Goal: Information Seeking & Learning: Check status

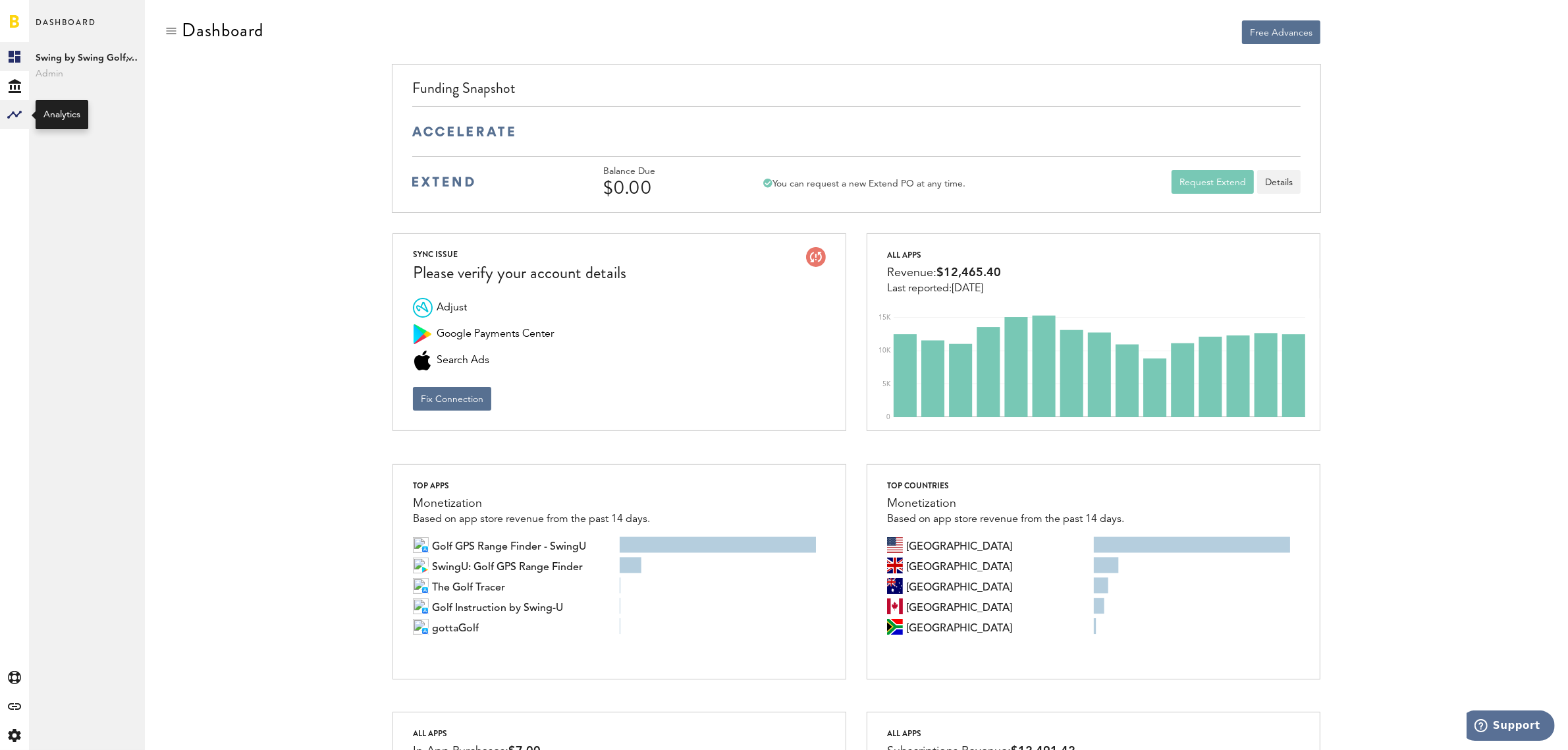
click at [14, 119] on rect at bounding box center [14, 114] width 16 height 16
click at [69, 60] on link "Monetization" at bounding box center [87, 56] width 116 height 29
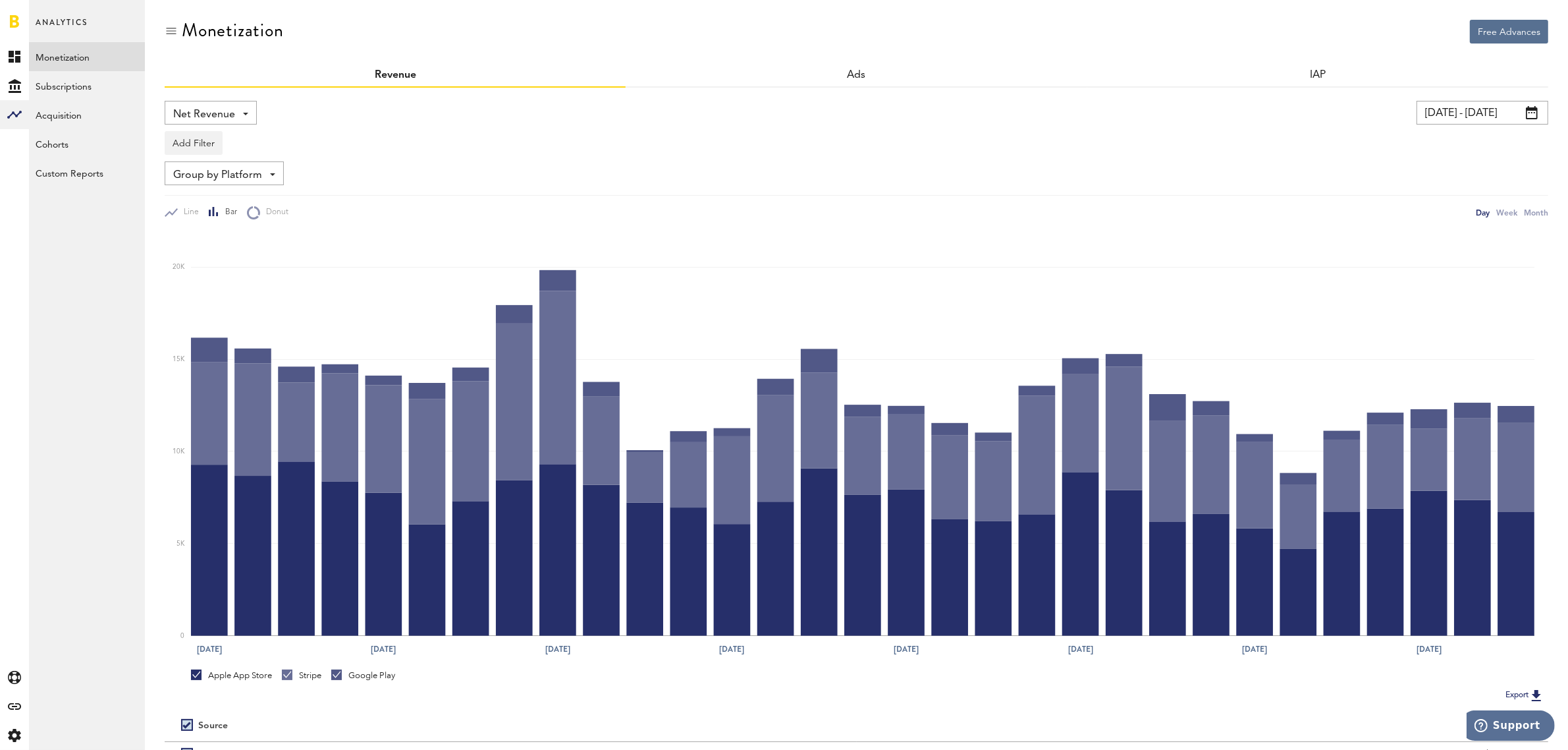
click at [1538, 113] on span at bounding box center [1531, 113] width 12 height 13
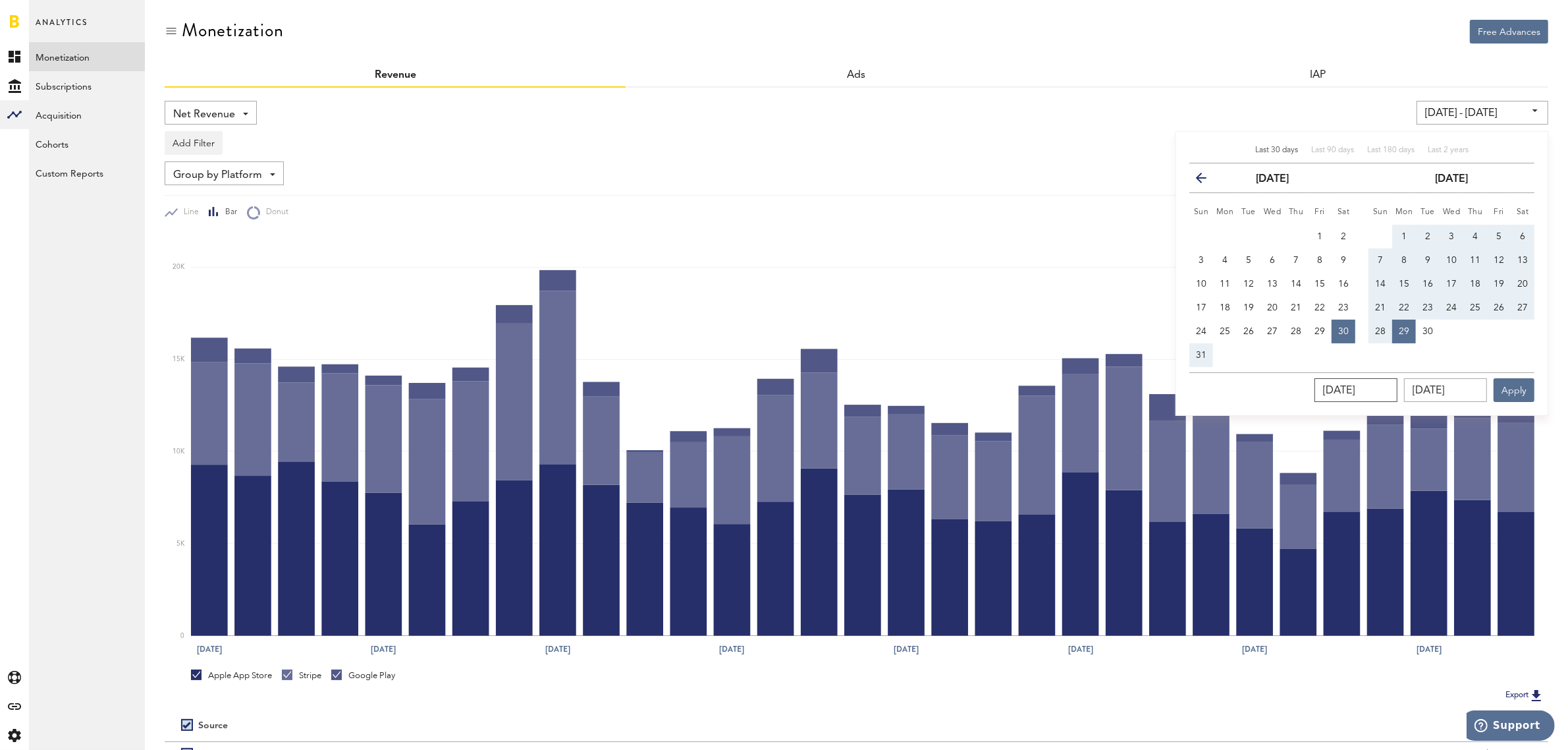
click at [1378, 379] on input "[DATE]" at bounding box center [1355, 390] width 83 height 23
click at [1410, 235] on button "1" at bounding box center [1404, 236] width 23 height 23
type input "[DATE] - [DATE]"
type input "[DATE]"
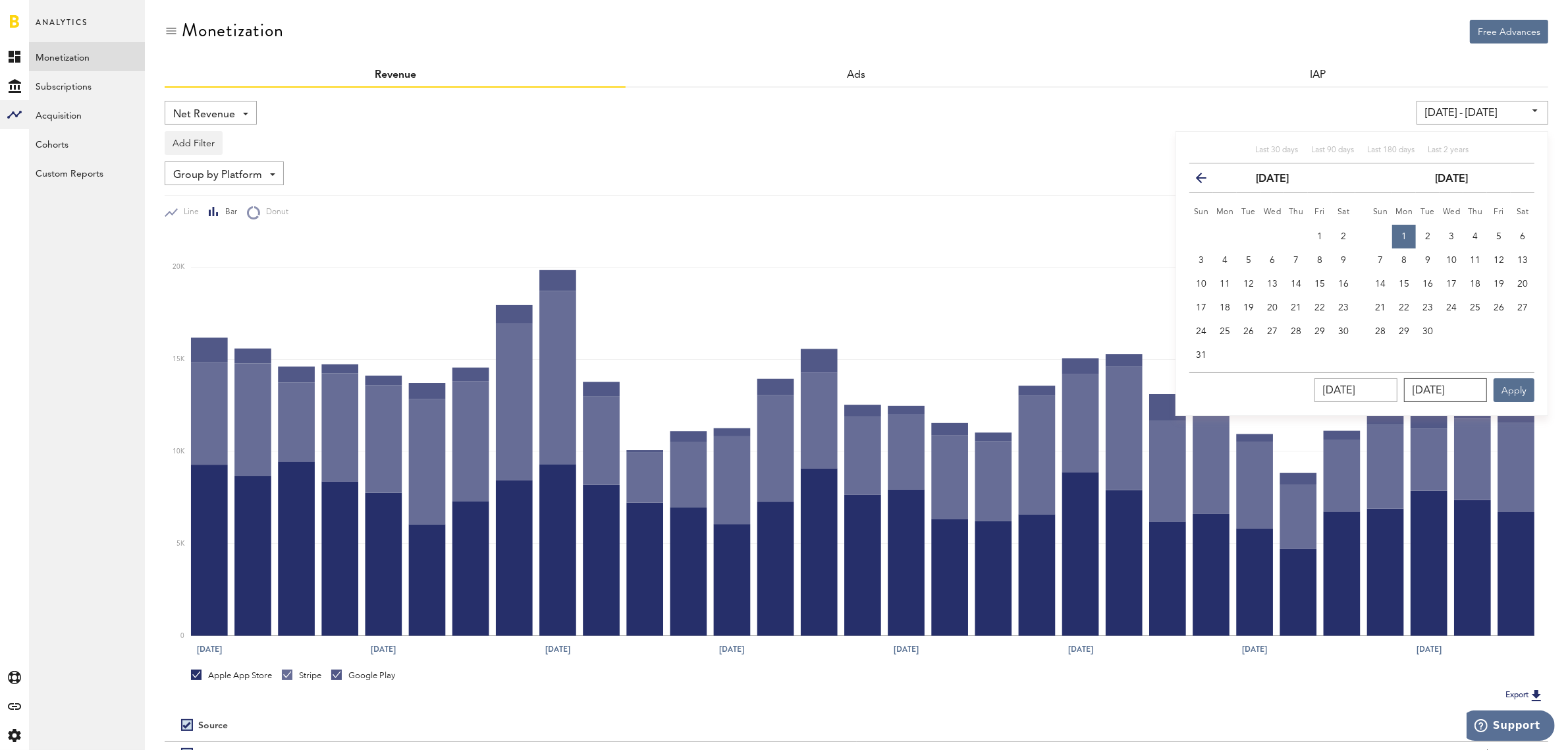
click at [1443, 394] on input "[DATE]" at bounding box center [1445, 390] width 83 height 23
click at [1383, 326] on span "28" at bounding box center [1380, 331] width 11 height 9
type input "[DATE] - [DATE]"
type input "[DATE]"
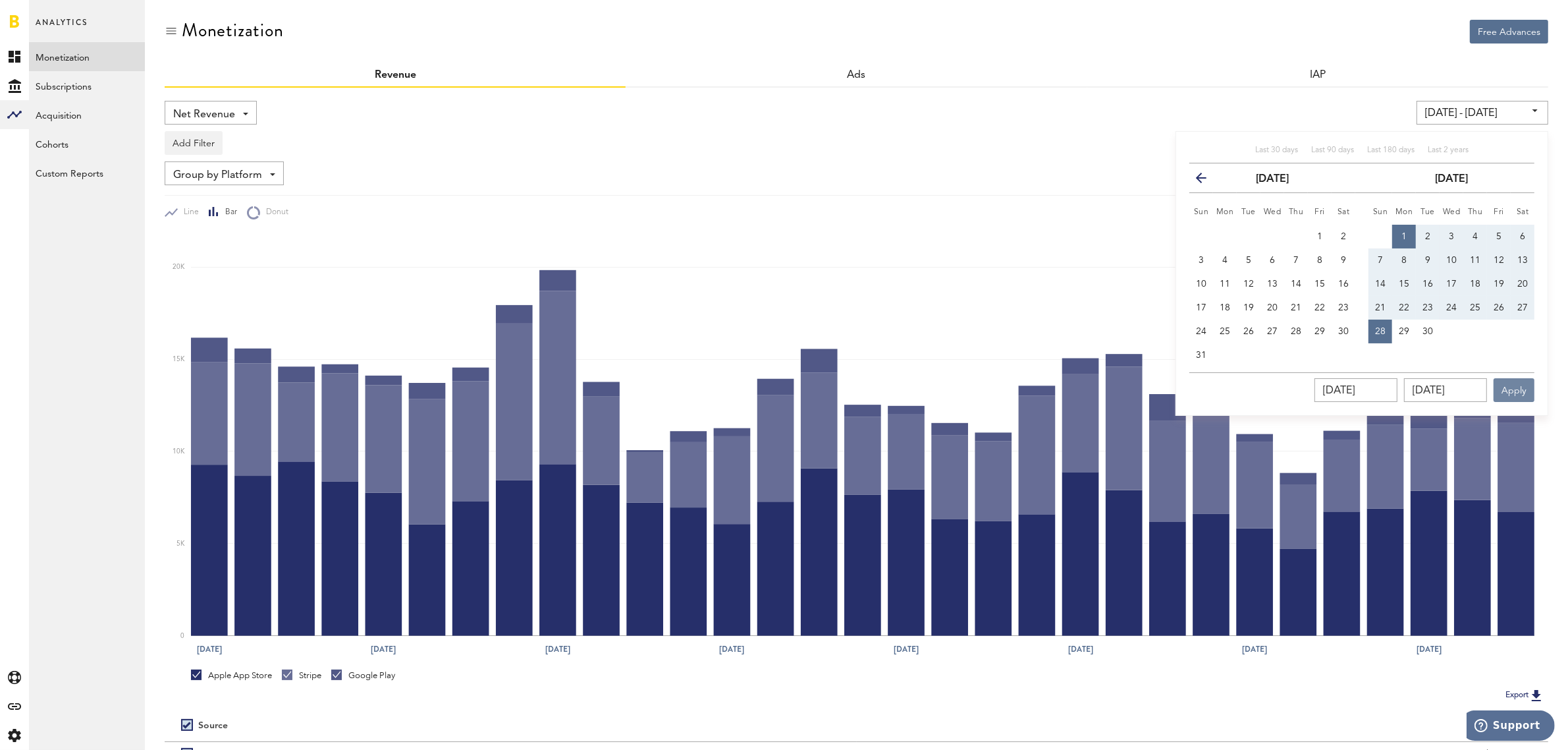
click at [1514, 388] on button "Apply" at bounding box center [1514, 390] width 41 height 23
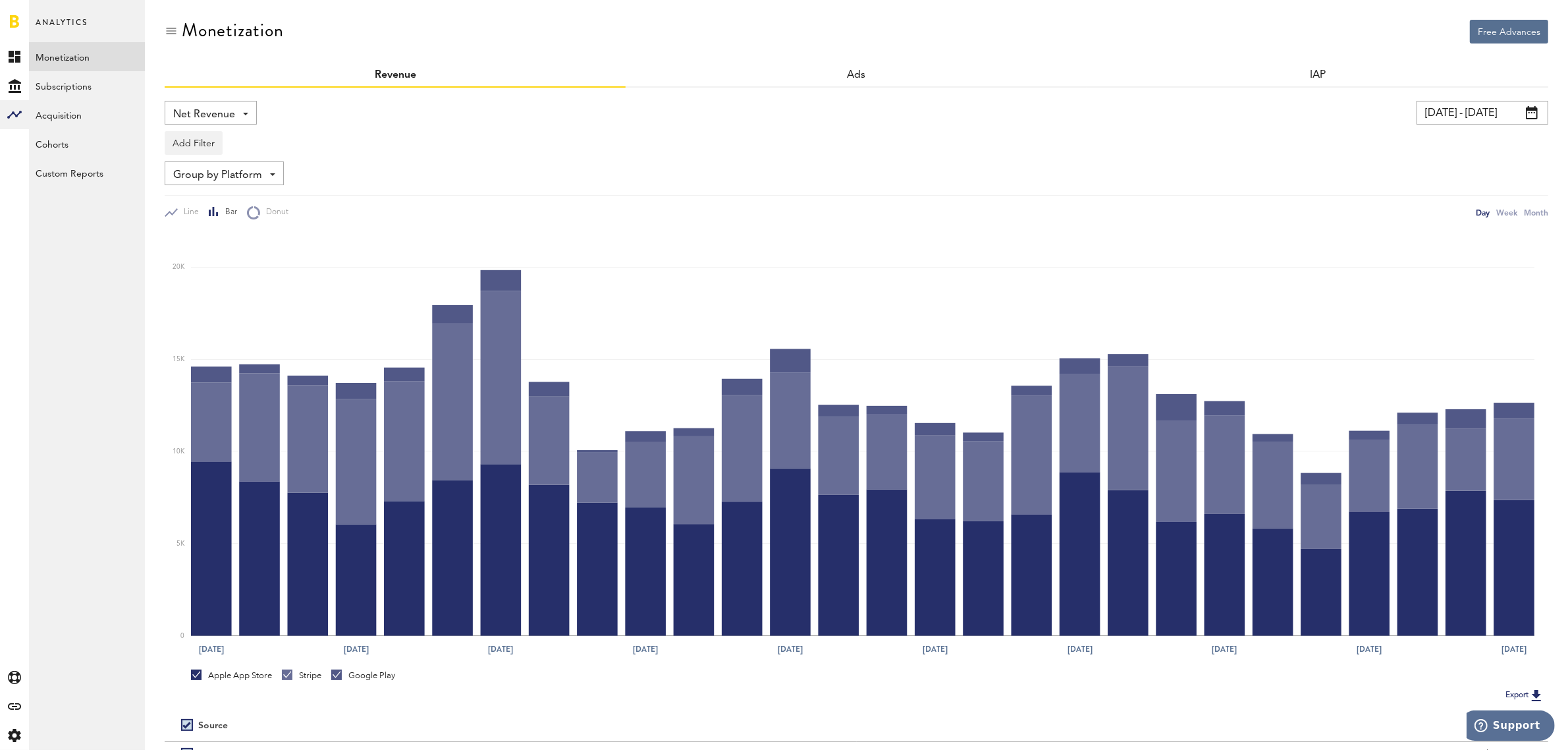
click at [249, 112] on div "Net Revenue Net Revenue Gross Revenue Profit" at bounding box center [211, 112] width 92 height 23
click at [233, 166] on span "Gross Revenue" at bounding box center [210, 167] width 66 height 23
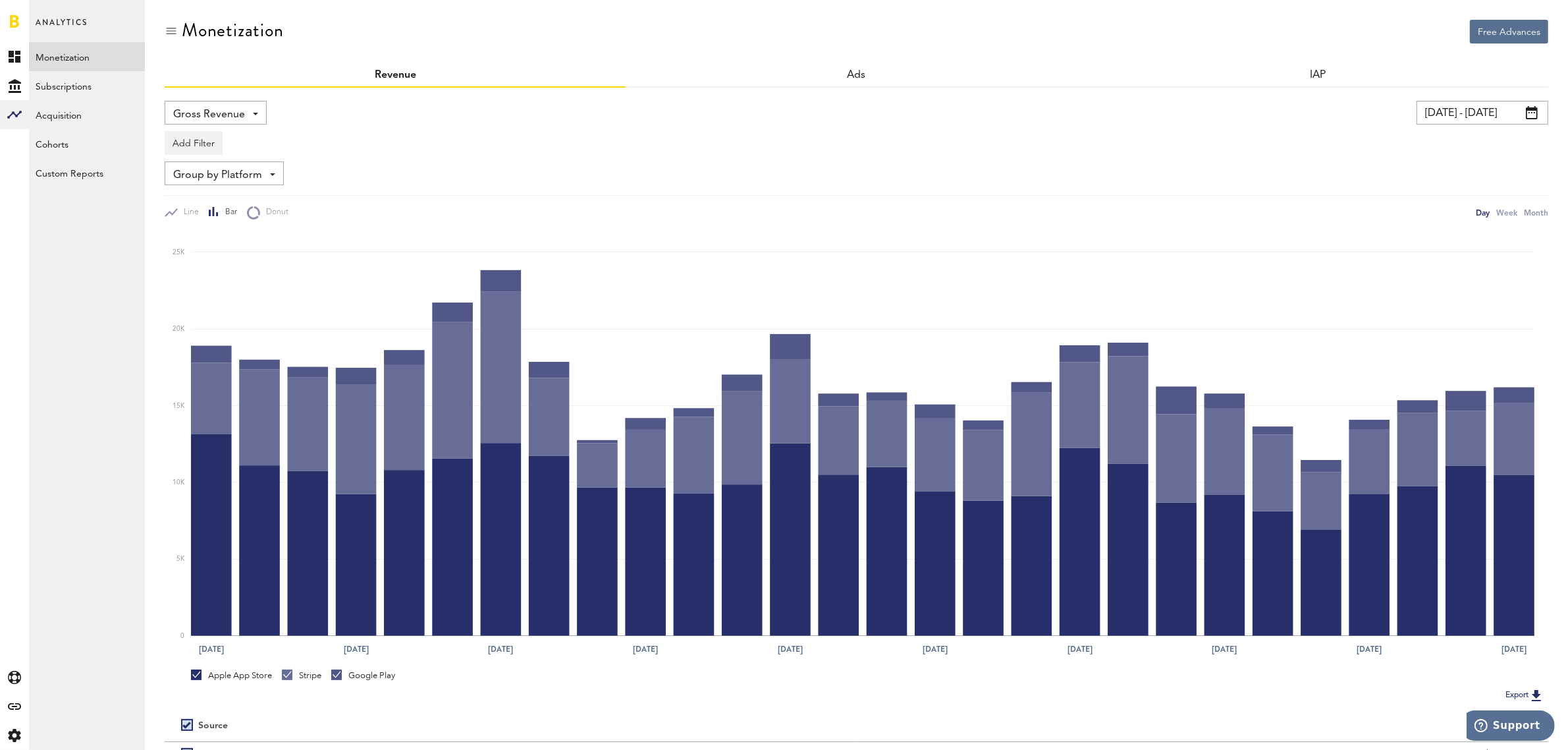
click at [255, 107] on div "Gross Revenue Net Revenue Gross Revenue Profit" at bounding box center [216, 112] width 102 height 23
click at [274, 57] on div "Monetization" at bounding box center [856, 42] width 1383 height 44
